Goal: Task Accomplishment & Management: Manage account settings

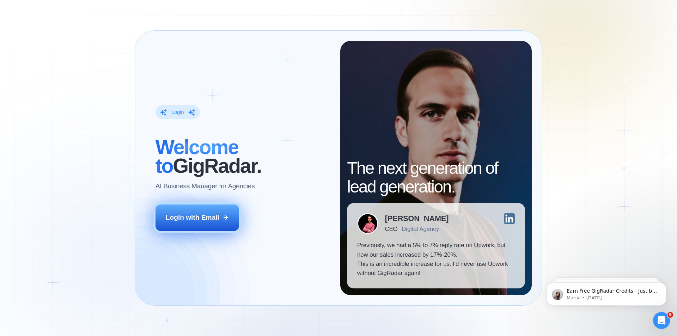
click at [199, 218] on div "Login with Email" at bounding box center [193, 217] width 54 height 9
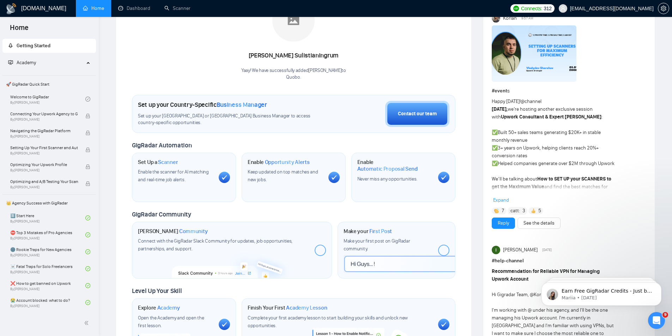
scroll to position [24, 0]
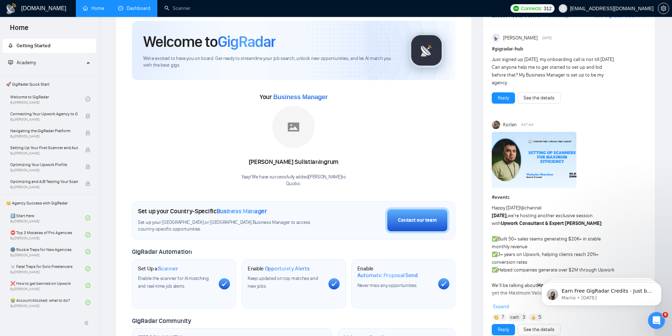
click at [121, 6] on link "Dashboard" at bounding box center [134, 8] width 32 height 6
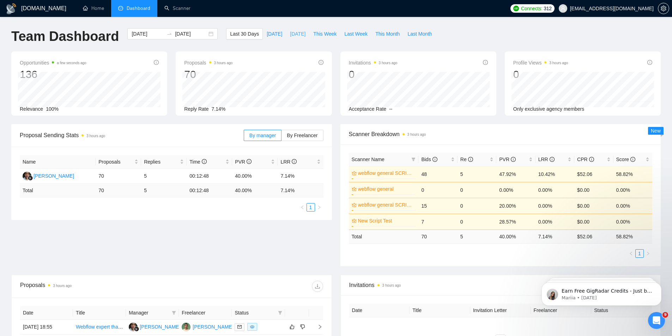
click at [292, 35] on span "[DATE]" at bounding box center [298, 34] width 16 height 8
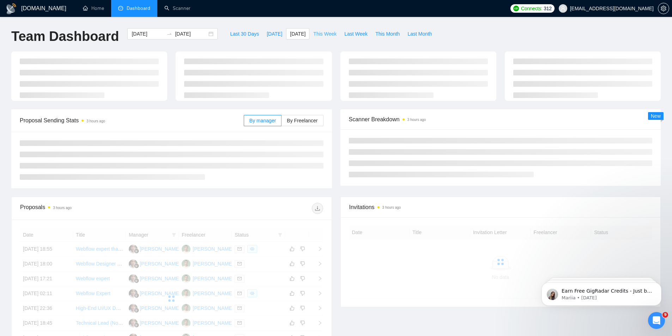
type input "[DATE]"
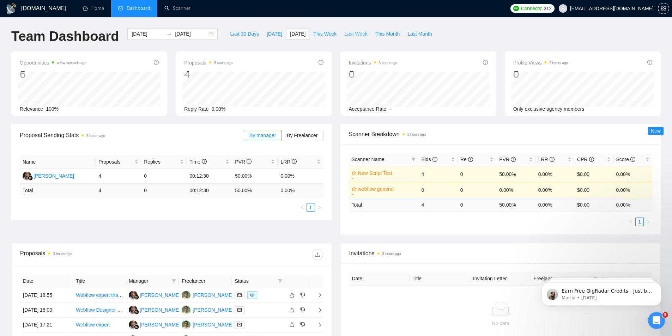
click at [344, 33] on span "Last Week" at bounding box center [355, 34] width 23 height 8
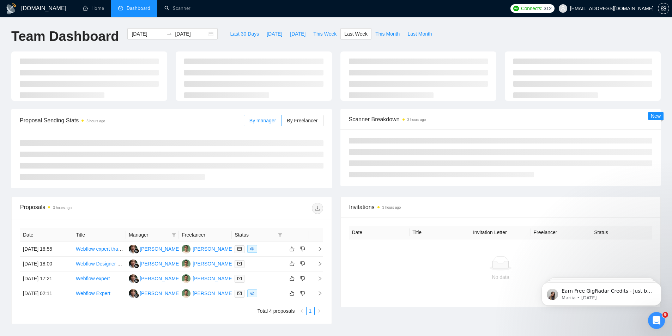
type input "[DATE]"
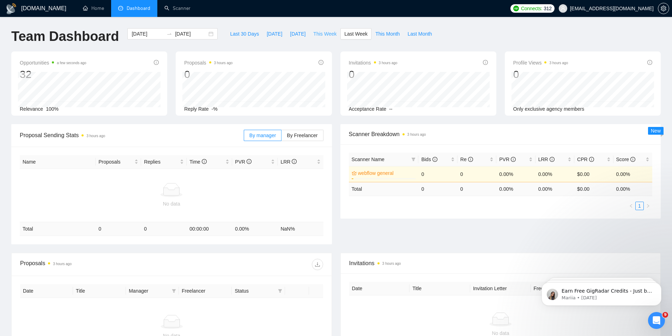
click at [313, 35] on span "This Week" at bounding box center [324, 34] width 23 height 8
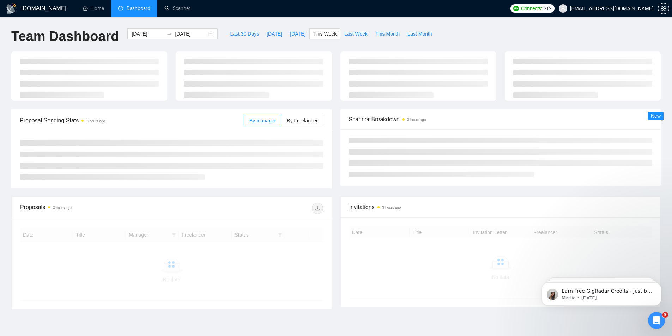
type input "[DATE]"
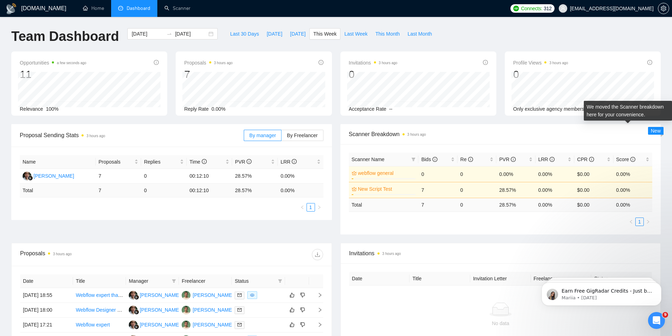
click at [659, 128] on span "New" at bounding box center [655, 131] width 10 height 6
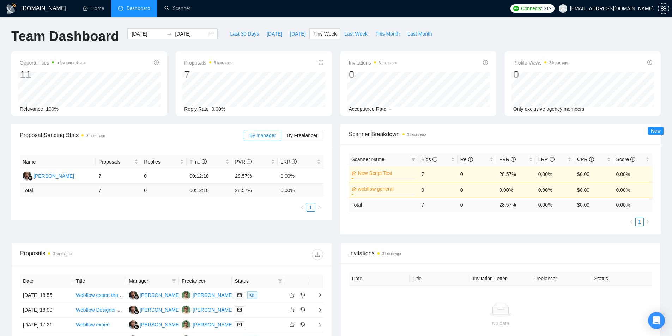
click at [321, 62] on icon "info-circle" at bounding box center [320, 62] width 5 height 5
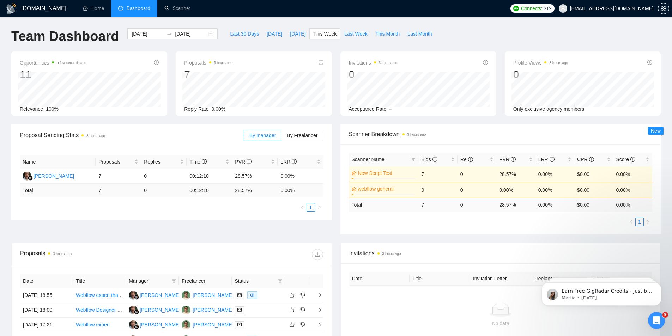
click at [341, 69] on div "Invitations 3 hours ago 0 Acceptance Rate --" at bounding box center [418, 83] width 156 height 64
